Goal: Check status: Check status

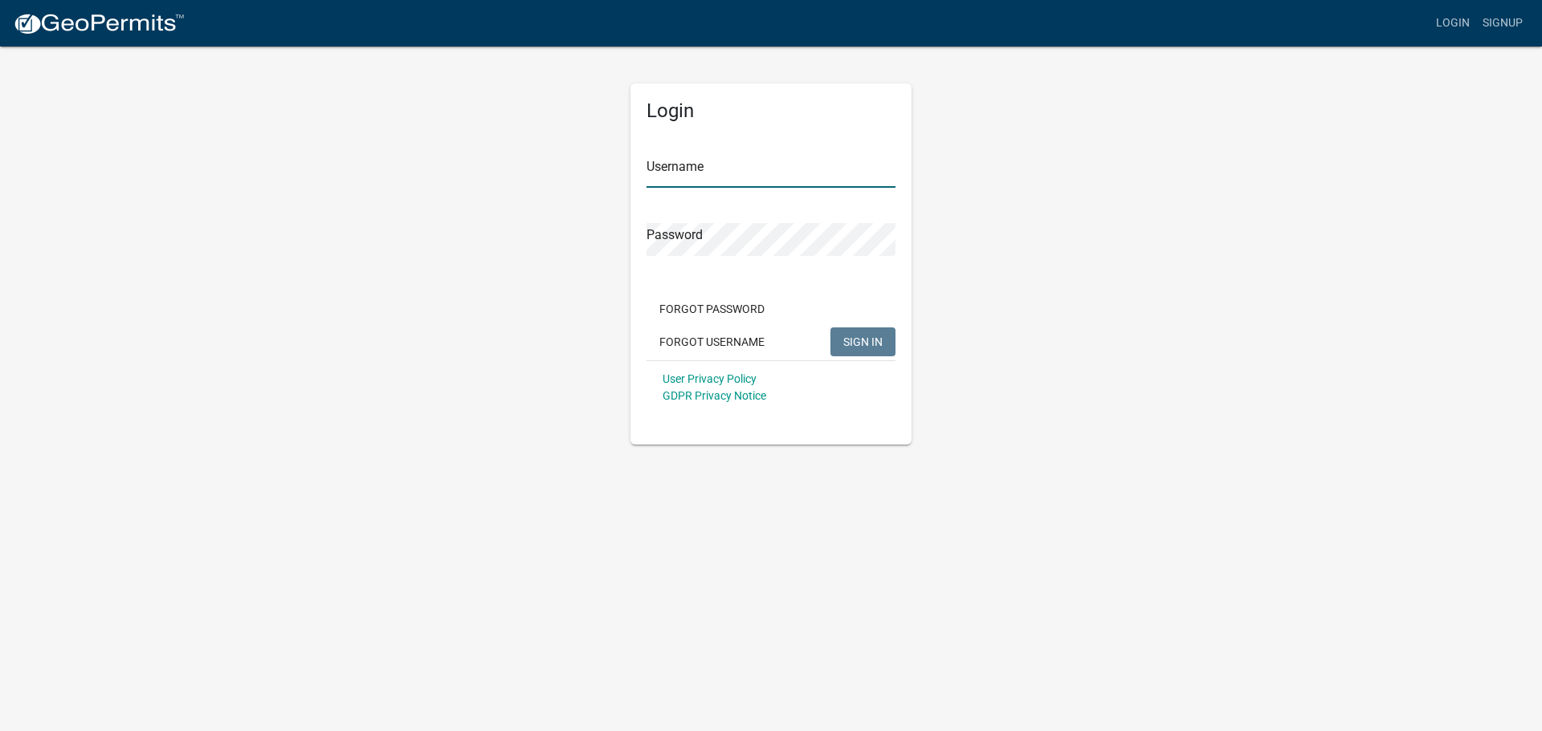
type input "BryantFuneralHome"
click at [866, 338] on span "SIGN IN" at bounding box center [862, 341] width 39 height 13
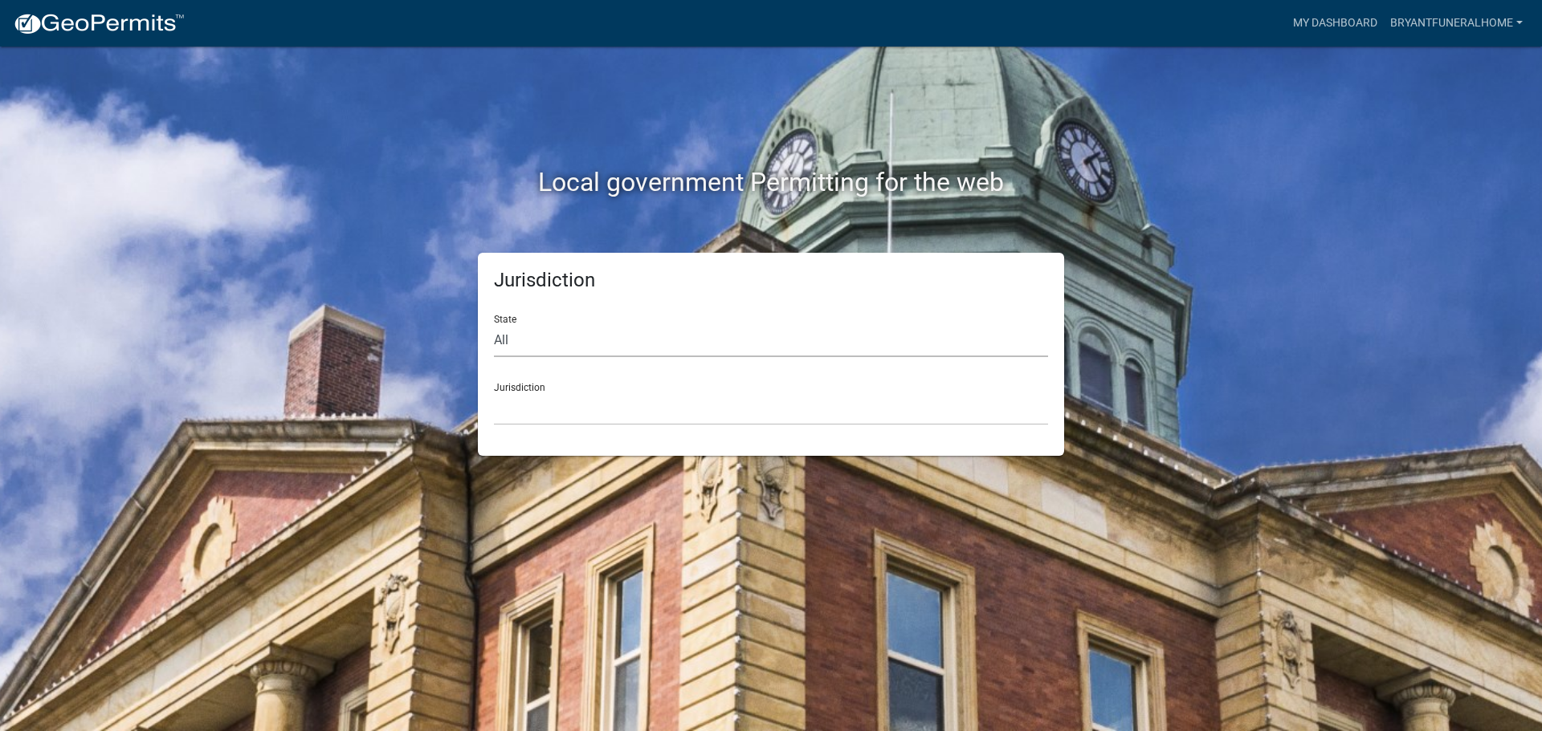
click at [861, 338] on select "All [US_STATE] [US_STATE] [US_STATE] [US_STATE] [US_STATE] [US_STATE] [US_STATE…" at bounding box center [771, 340] width 554 height 33
select select "[US_STATE]"
click at [494, 324] on select "All [US_STATE] [US_STATE] [US_STATE] [US_STATE] [US_STATE] [US_STATE] [US_STATE…" at bounding box center [771, 340] width 554 height 33
drag, startPoint x: 833, startPoint y: 356, endPoint x: 727, endPoint y: 405, distance: 116.7
click at [727, 405] on select "[GEOGRAPHIC_DATA], [US_STATE][PERSON_NAME][GEOGRAPHIC_DATA], [US_STATE][PERSON_…" at bounding box center [771, 409] width 554 height 33
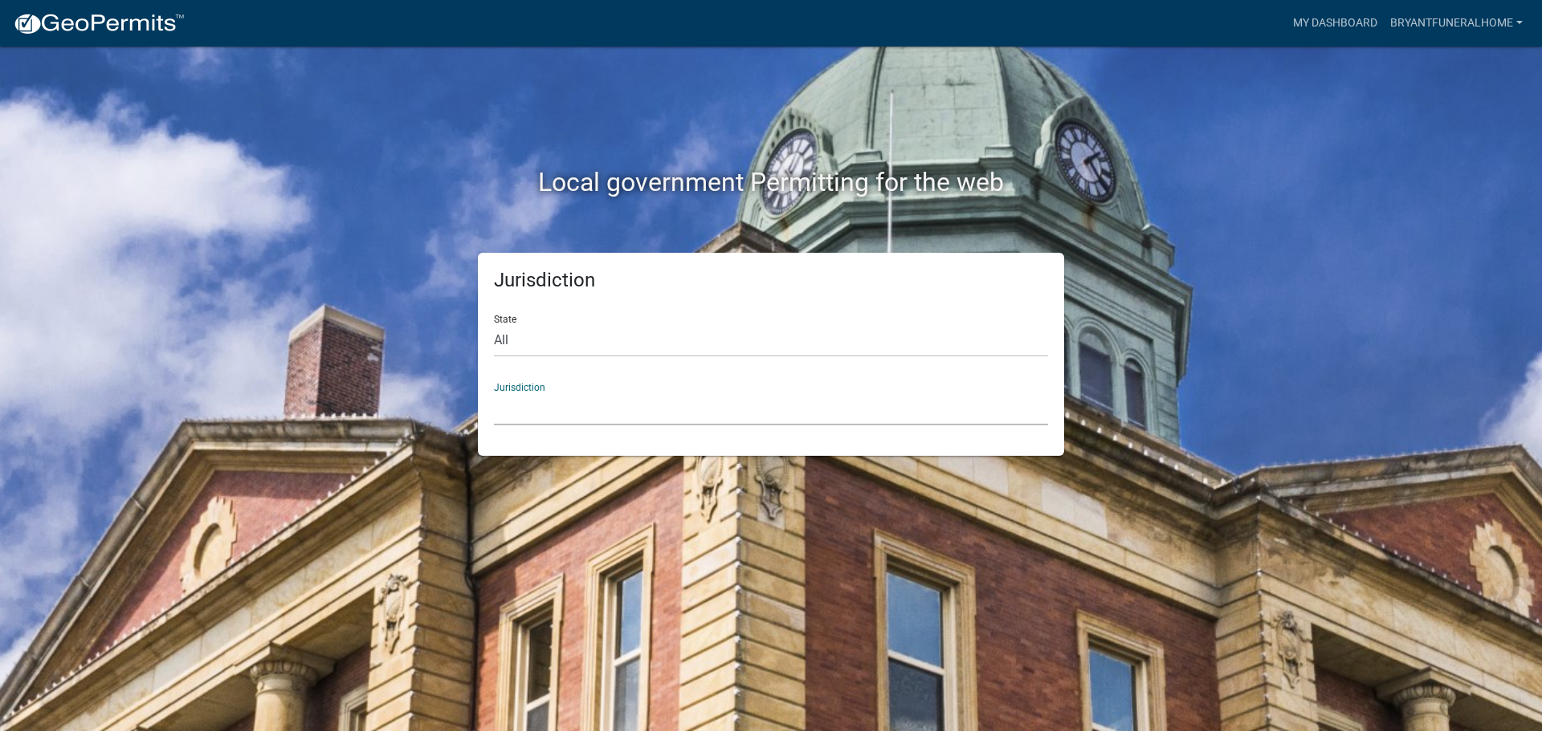
click at [841, 374] on div "Jurisdiction [GEOGRAPHIC_DATA], [US_STATE][PERSON_NAME][GEOGRAPHIC_DATA], [US_S…" at bounding box center [771, 397] width 554 height 55
click at [670, 406] on select "[GEOGRAPHIC_DATA], [US_STATE][PERSON_NAME][GEOGRAPHIC_DATA], [US_STATE][PERSON_…" at bounding box center [771, 409] width 554 height 33
click at [665, 407] on select "[GEOGRAPHIC_DATA], [US_STATE][PERSON_NAME][GEOGRAPHIC_DATA], [US_STATE][PERSON_…" at bounding box center [771, 409] width 554 height 33
click at [845, 406] on select "[GEOGRAPHIC_DATA], [US_STATE][PERSON_NAME][GEOGRAPHIC_DATA], [US_STATE][PERSON_…" at bounding box center [771, 409] width 554 height 33
